Goal: Task Accomplishment & Management: Complete application form

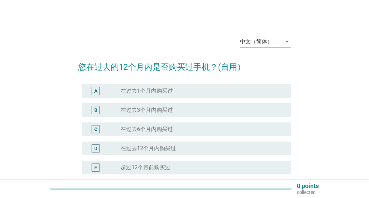
click at [156, 146] on label "在过去12个月内购买过" at bounding box center [148, 148] width 55 height 7
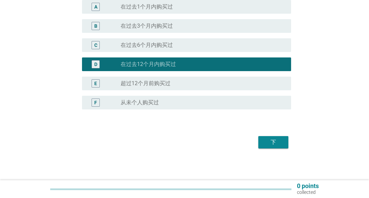
scroll to position [85, 0]
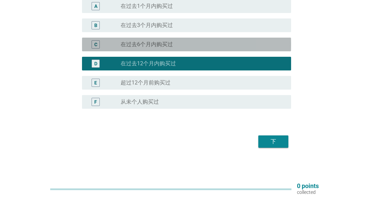
click at [139, 40] on div "C radio_button_unchecked 在过去6个月内购买过" at bounding box center [186, 45] width 209 height 14
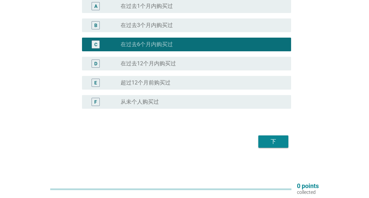
click at [148, 58] on div "D radio_button_unchecked 在过去12个月内购买过" at bounding box center [186, 64] width 209 height 14
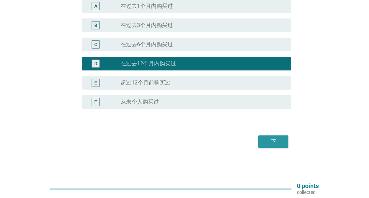
click at [276, 138] on div "下" at bounding box center [273, 141] width 19 height 8
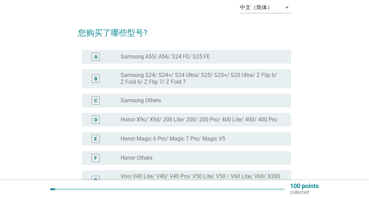
scroll to position [68, 0]
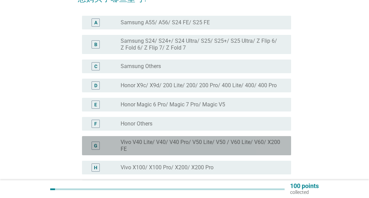
click at [156, 146] on label "Vivo V40 Lite/ V40/ V40 Pro/ V50 Lite/ V50 / V60 Lite/ V60/ X200 FE" at bounding box center [201, 146] width 160 height 14
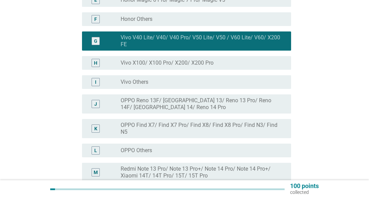
scroll to position [171, 0]
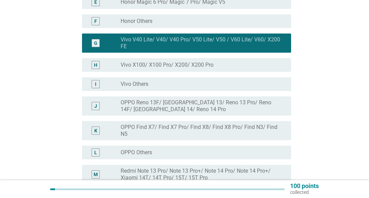
click at [135, 154] on label "OPPO Others" at bounding box center [136, 152] width 31 height 7
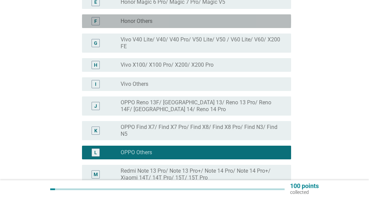
click at [150, 25] on div "F radio_button_unchecked Honor Others" at bounding box center [186, 21] width 209 height 14
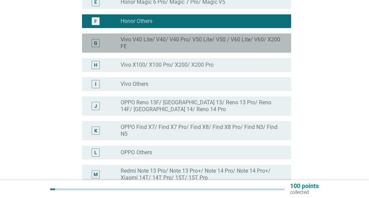
click at [148, 44] on label "Vivo V40 Lite/ V40/ V40 Pro/ V50 Lite/ V50 / V60 Lite/ V60/ X200 FE" at bounding box center [201, 43] width 160 height 14
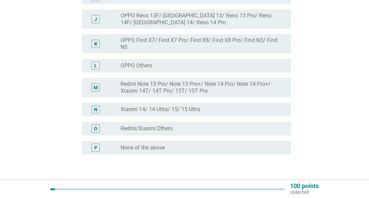
scroll to position [303, 0]
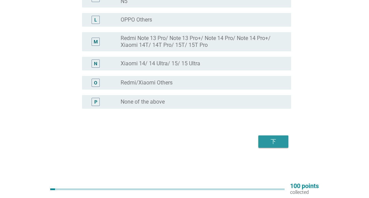
click at [267, 143] on div "下" at bounding box center [273, 141] width 19 height 8
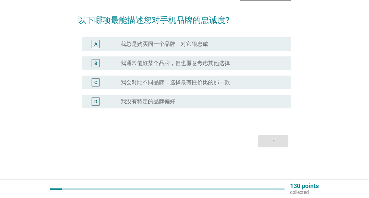
scroll to position [0, 0]
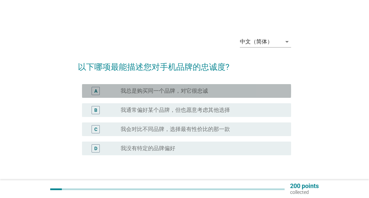
click at [170, 88] on label "我总是购买同一个品牌，对它很忠诚" at bounding box center [164, 90] width 87 height 7
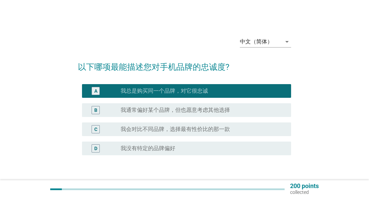
click at [177, 104] on div "B radio_button_unchecked 我通常偏好某个品牌，但也愿意考虑其他选择" at bounding box center [186, 110] width 209 height 14
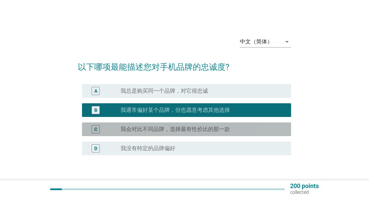
click at [165, 128] on label "我会对比不同品牌，选择最有性价比的那一款" at bounding box center [175, 129] width 109 height 7
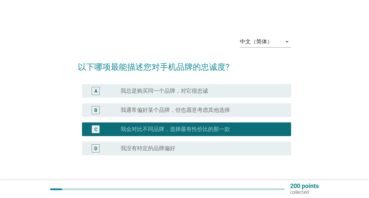
click at [165, 154] on div "D radio_button_unchecked 我没有特定的品牌偏好" at bounding box center [186, 148] width 209 height 14
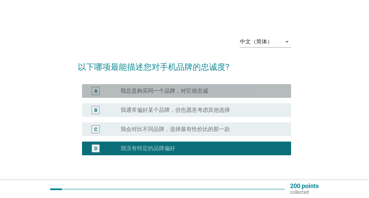
click at [159, 90] on label "我总是购买同一个品牌，对它很忠诚" at bounding box center [164, 90] width 87 height 7
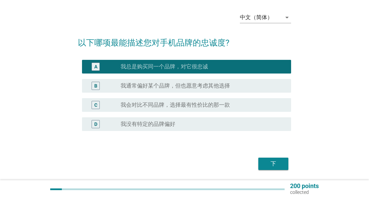
scroll to position [46, 0]
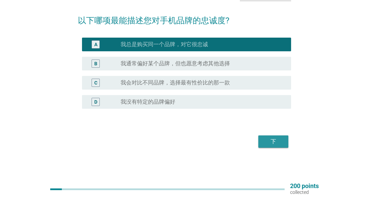
click at [285, 146] on button "下" at bounding box center [273, 141] width 30 height 12
